Goal: Task Accomplishment & Management: Use online tool/utility

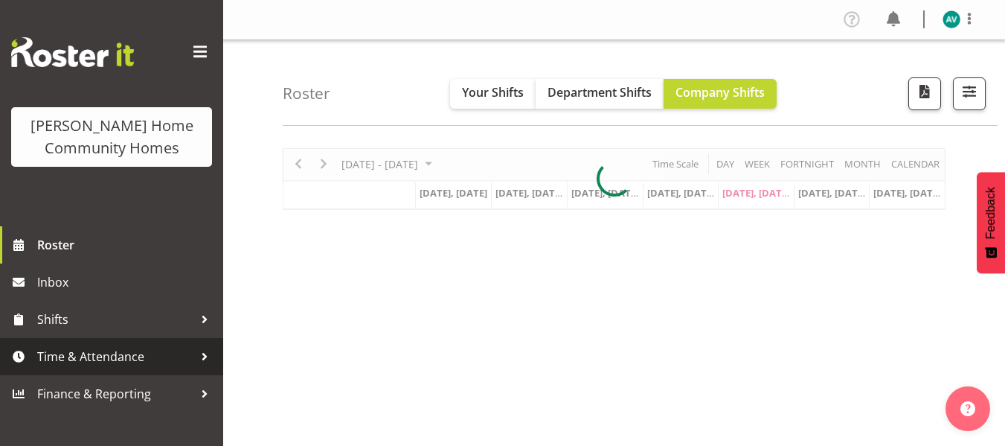
click at [119, 353] on span "Time & Attendance" at bounding box center [115, 356] width 156 height 22
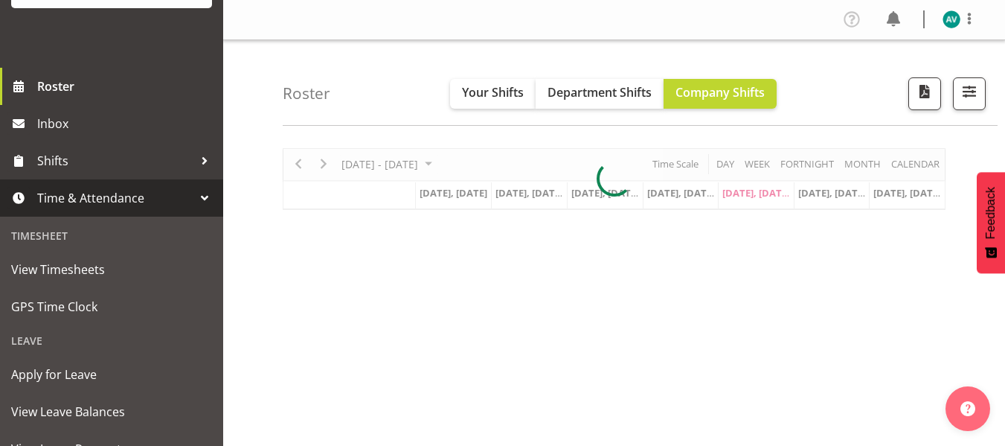
scroll to position [176, 0]
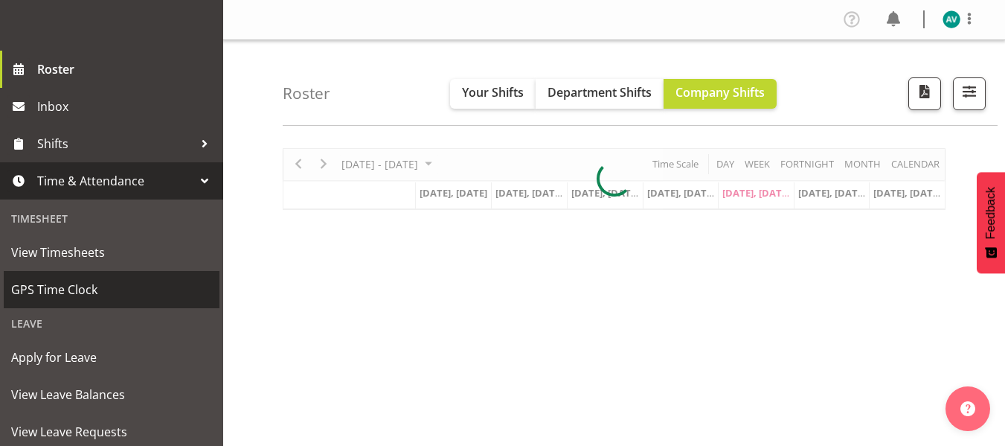
click at [103, 289] on span "GPS Time Clock" at bounding box center [111, 289] width 201 height 22
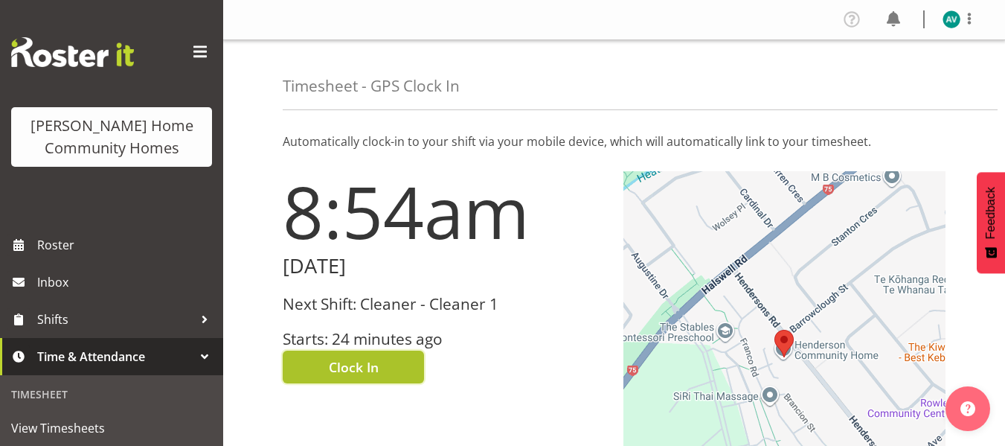
click at [353, 368] on span "Clock In" at bounding box center [354, 366] width 50 height 19
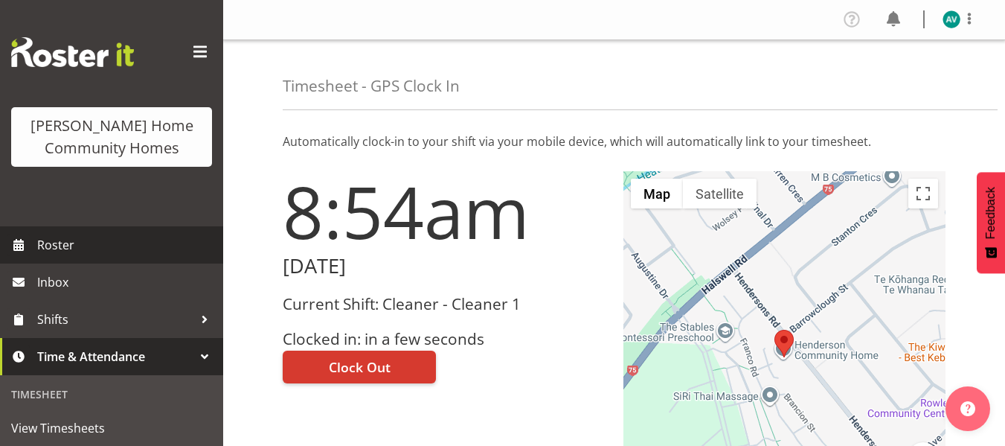
click at [74, 241] on span "Roster" at bounding box center [126, 245] width 179 height 22
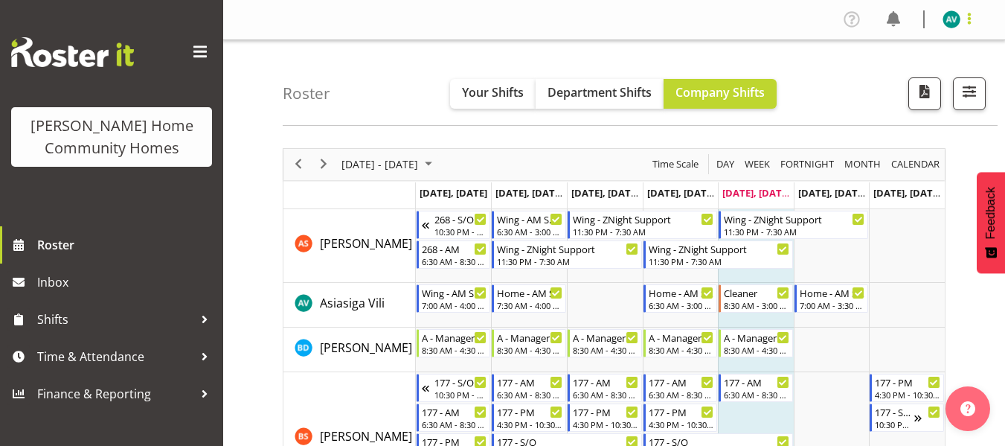
click at [965, 22] on span at bounding box center [969, 19] width 18 height 18
click at [902, 80] on link "Log Out" at bounding box center [906, 78] width 143 height 27
